Goal: Check status: Check status

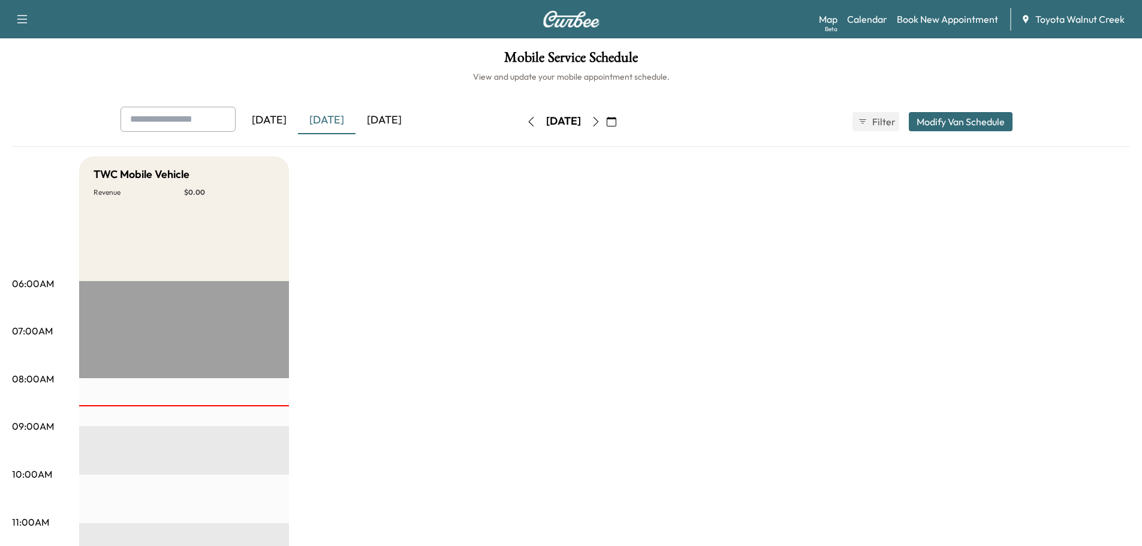
click at [367, 119] on div "[DATE]" at bounding box center [384, 121] width 58 height 28
click at [331, 119] on div "[DATE]" at bounding box center [327, 121] width 58 height 28
click at [382, 114] on div "[DATE]" at bounding box center [384, 121] width 58 height 28
click at [334, 119] on div "[DATE]" at bounding box center [327, 121] width 58 height 28
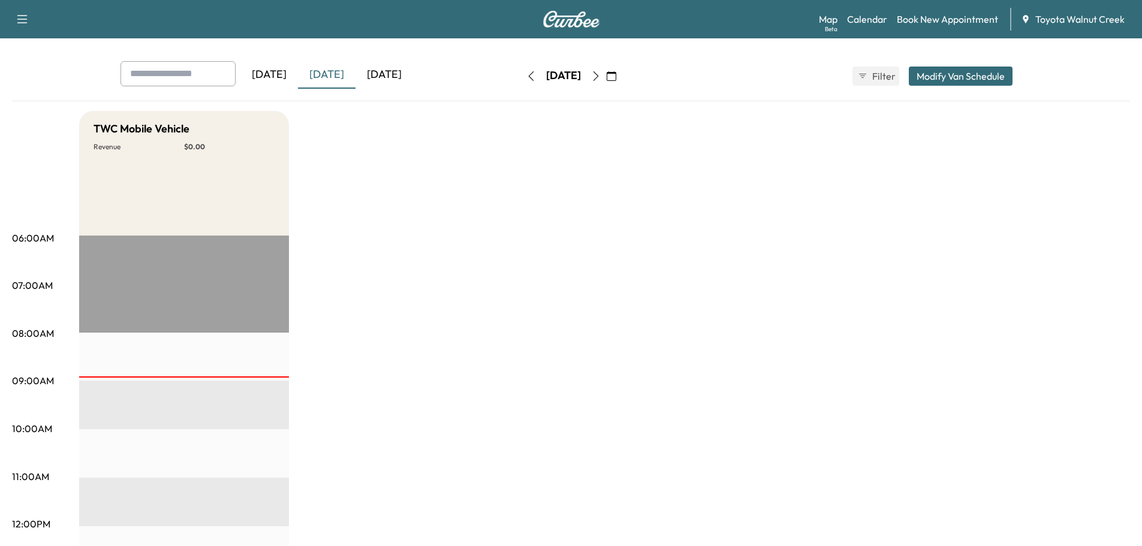
scroll to position [120, 0]
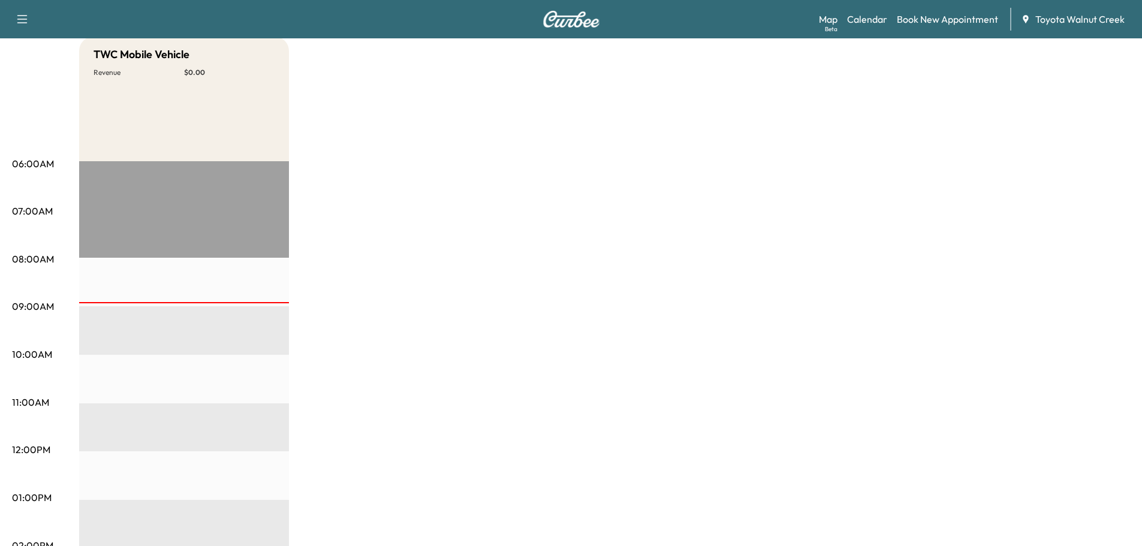
click at [537, 286] on div "TWC Mobile Vehicle Revenue $ 0.00" at bounding box center [604, 486] width 1051 height 899
